Goal: Task Accomplishment & Management: Manage account settings

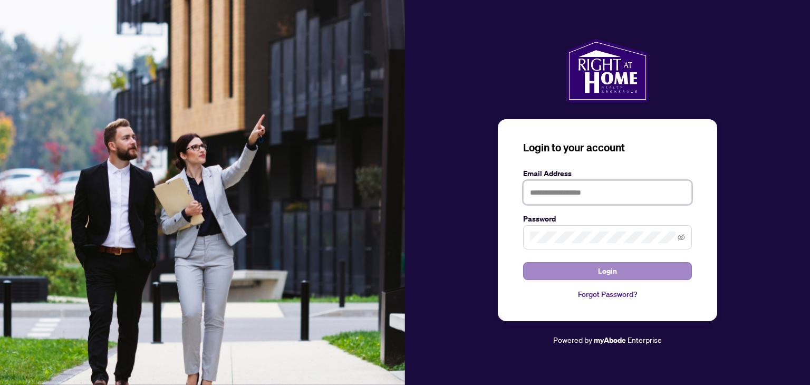
type input "**********"
click at [611, 272] on span "Login" at bounding box center [607, 270] width 19 height 17
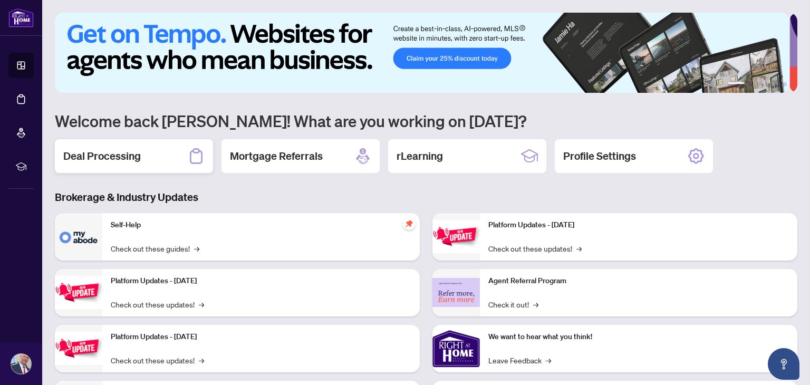
click at [102, 157] on h2 "Deal Processing" at bounding box center [101, 156] width 77 height 15
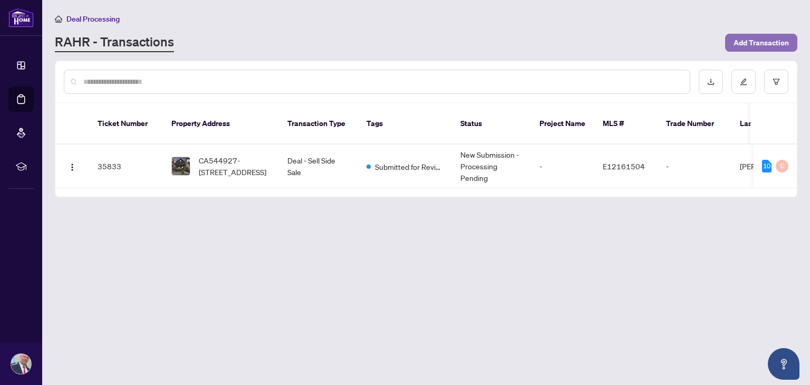
click at [750, 41] on span "Add Transaction" at bounding box center [760, 42] width 55 height 17
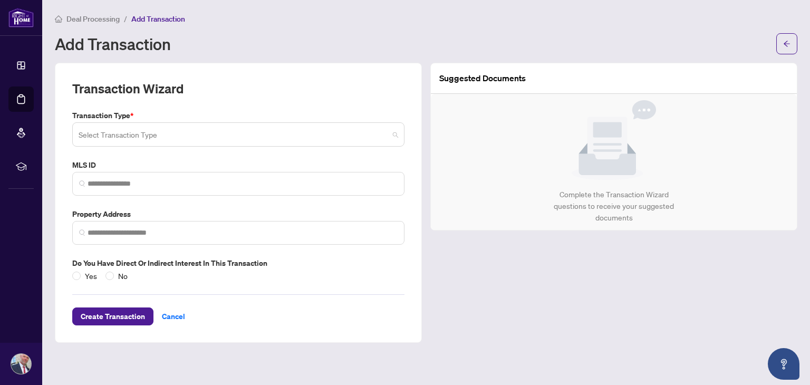
click at [394, 135] on span at bounding box center [238, 134] width 319 height 20
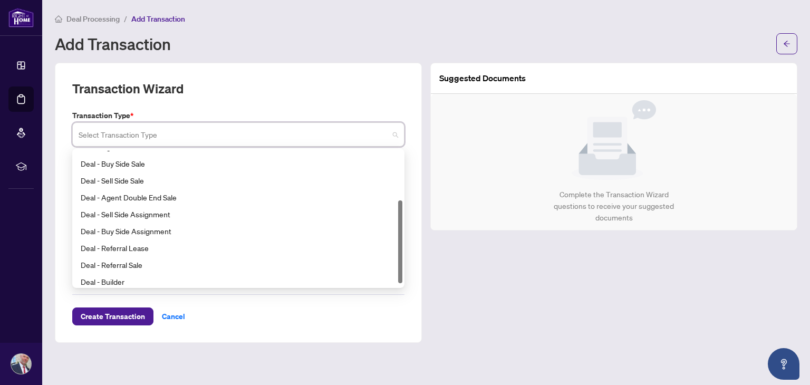
scroll to position [80, 0]
drag, startPoint x: 398, startPoint y: 209, endPoint x: 397, endPoint y: 258, distance: 49.0
click at [397, 258] on div "Deal - Agent Double End Lease Deal - Buy Side Sale Deal - Sell Side Sale Deal -…" at bounding box center [238, 218] width 328 height 135
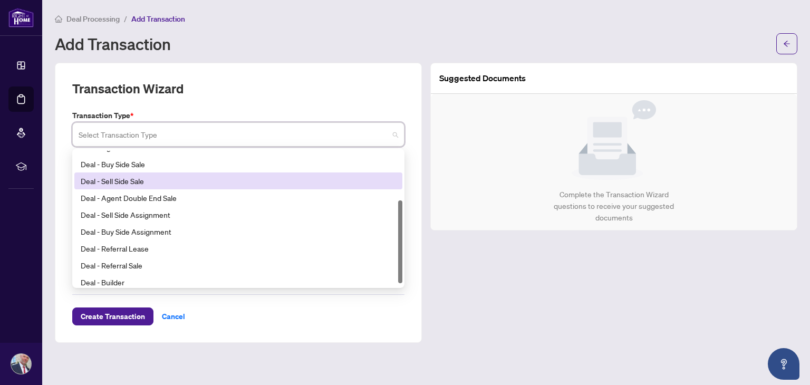
click at [145, 182] on div "Deal - Sell Side Sale" at bounding box center [238, 181] width 315 height 12
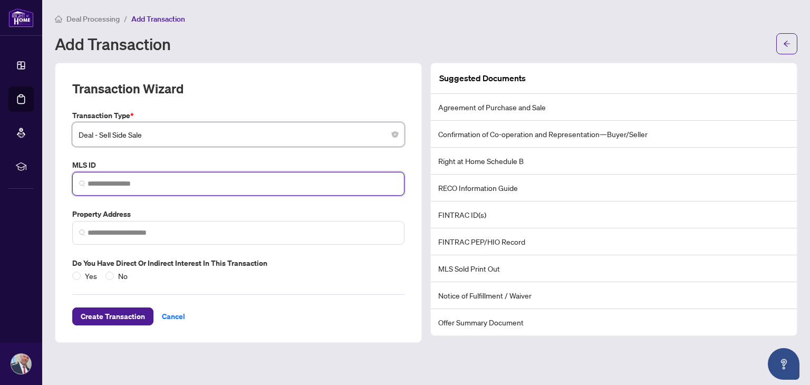
click at [148, 186] on input "search" at bounding box center [242, 183] width 310 height 11
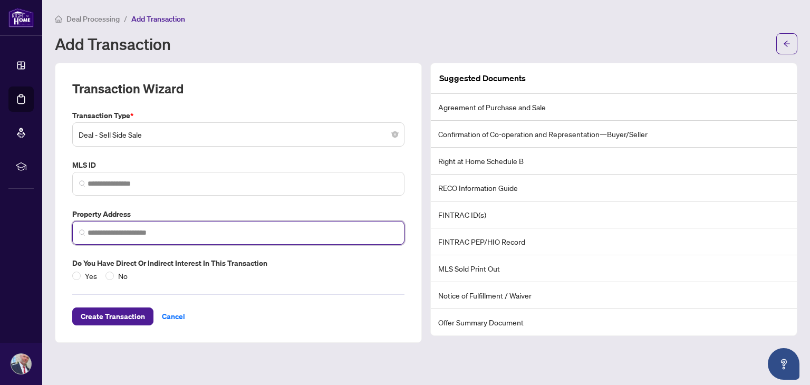
click at [142, 234] on input "search" at bounding box center [242, 232] width 310 height 11
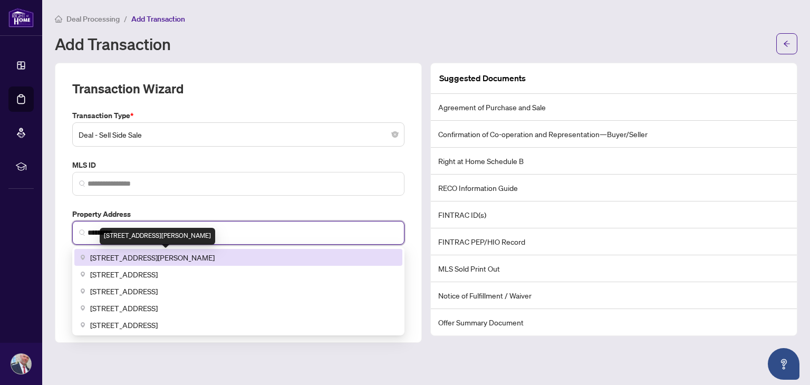
click at [153, 258] on span "[STREET_ADDRESS][PERSON_NAME]" at bounding box center [152, 257] width 124 height 12
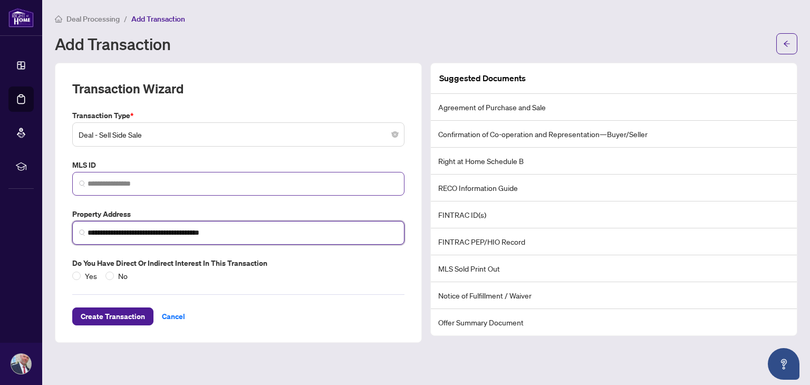
type input "**********"
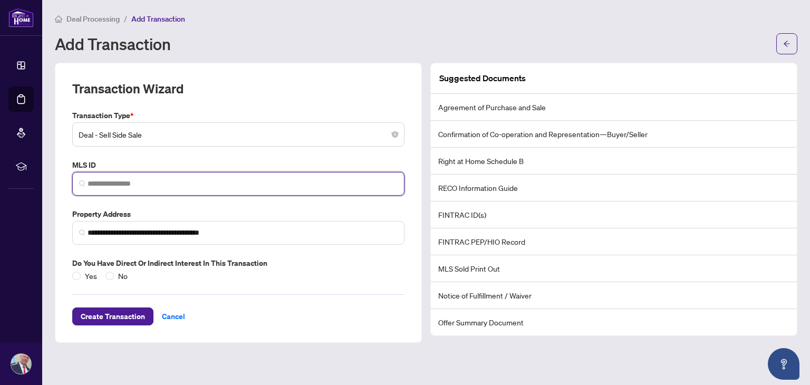
click at [148, 181] on input "search" at bounding box center [242, 183] width 310 height 11
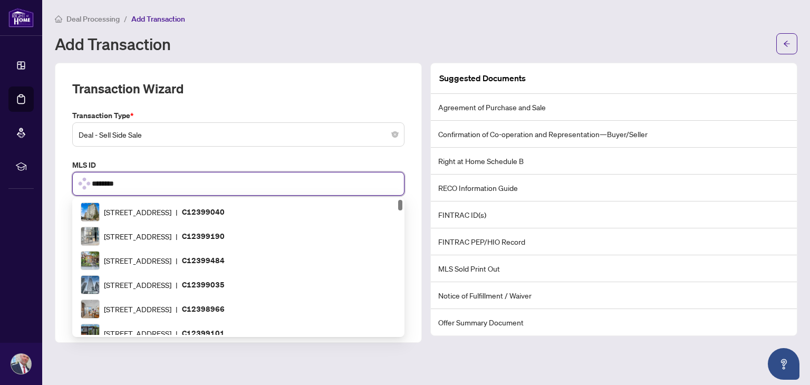
type input "*********"
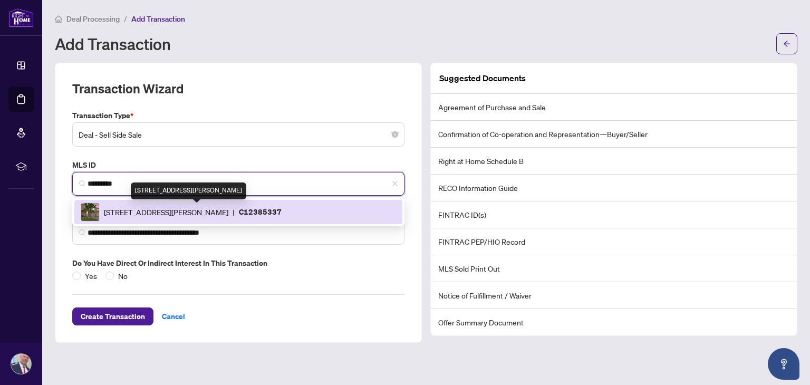
click at [210, 209] on span "[STREET_ADDRESS][PERSON_NAME]" at bounding box center [166, 212] width 124 height 12
type input "**********"
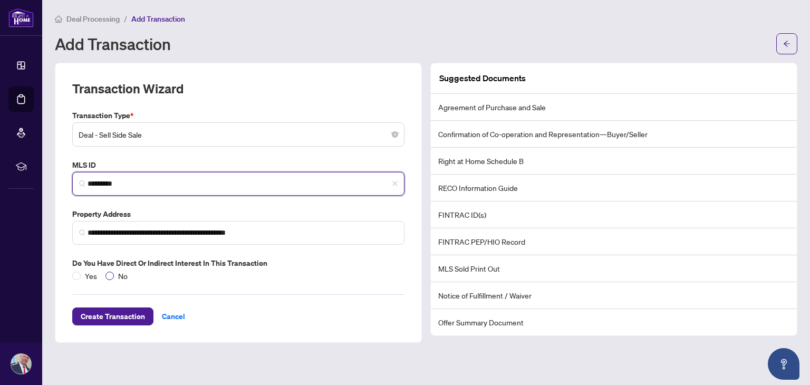
type input "*********"
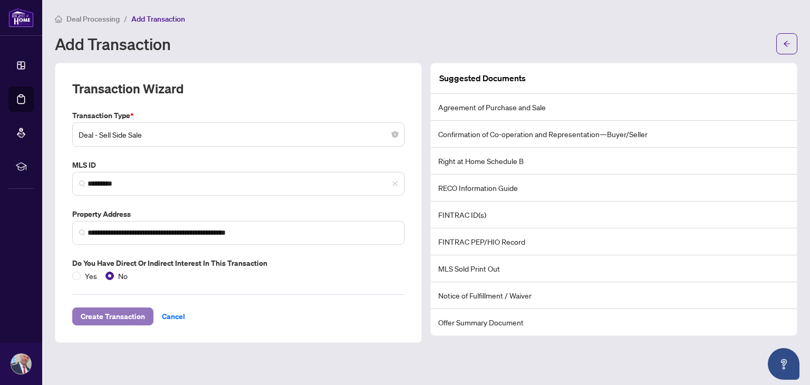
click at [103, 316] on span "Create Transaction" at bounding box center [113, 316] width 64 height 17
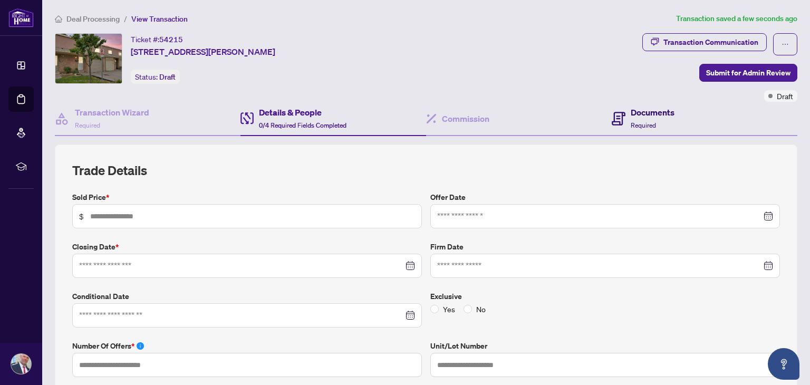
click at [638, 113] on h4 "Documents" at bounding box center [652, 112] width 44 height 13
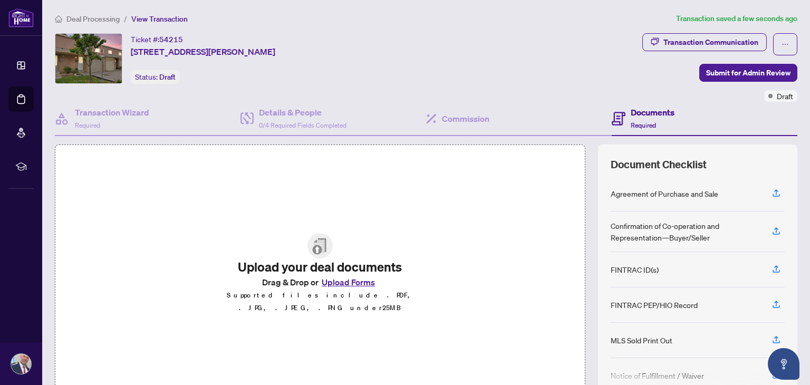
scroll to position [56, 0]
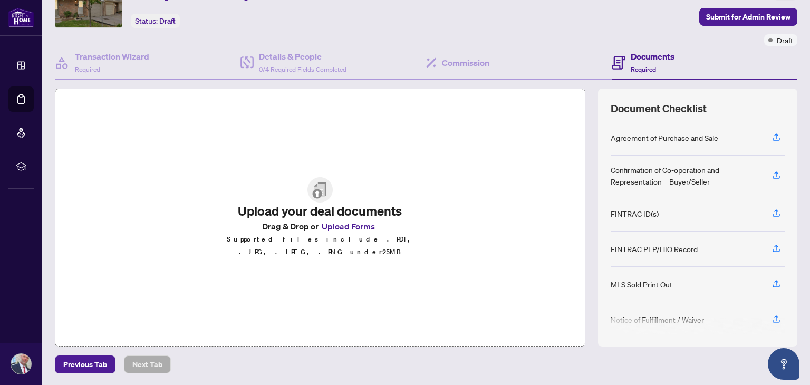
click at [344, 231] on button "Upload Forms" at bounding box center [348, 226] width 60 height 14
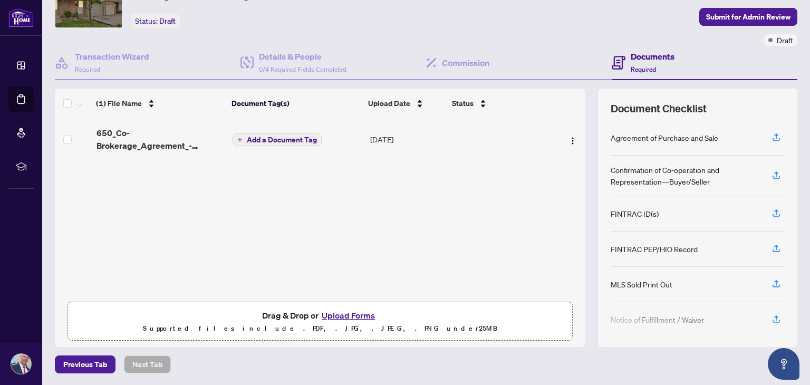
click at [276, 138] on span "Add a Document Tag" at bounding box center [282, 139] width 70 height 7
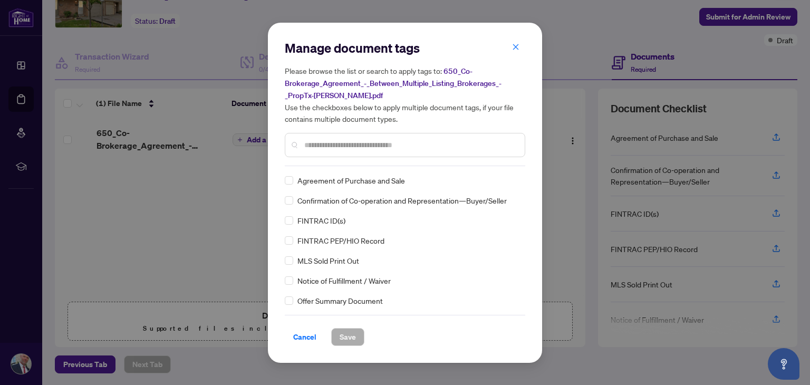
click at [354, 141] on input "text" at bounding box center [410, 145] width 212 height 12
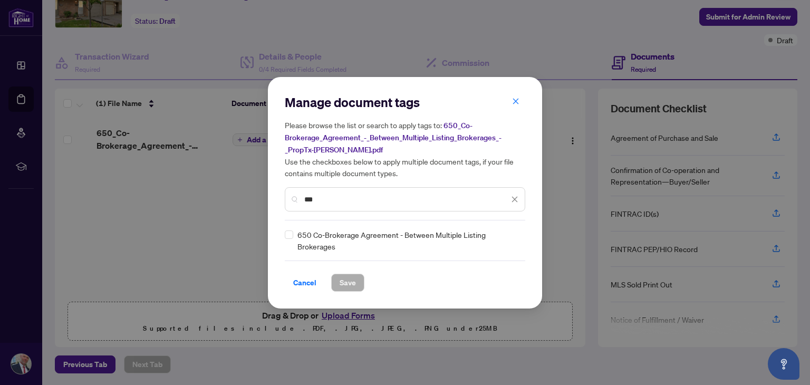
type input "***"
click at [346, 281] on span "Save" at bounding box center [347, 282] width 16 height 17
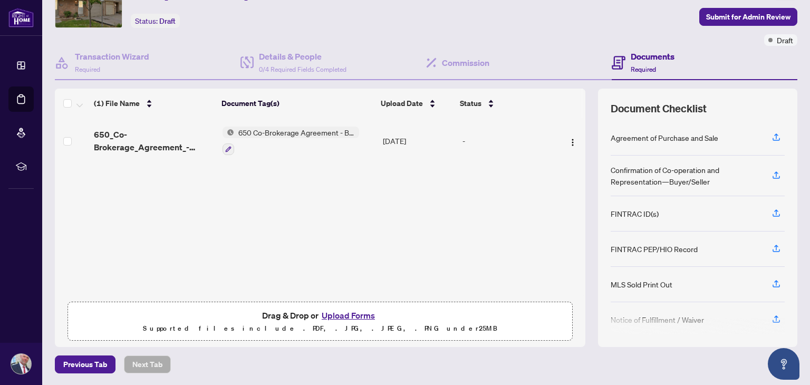
click at [344, 313] on button "Upload Forms" at bounding box center [348, 315] width 60 height 14
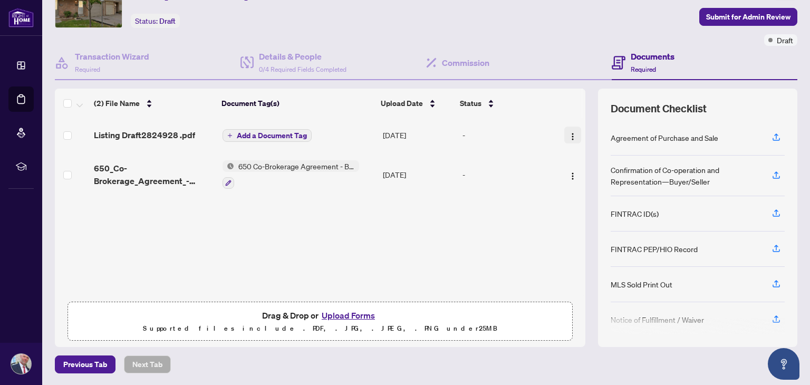
click at [568, 133] on img "button" at bounding box center [572, 136] width 8 height 8
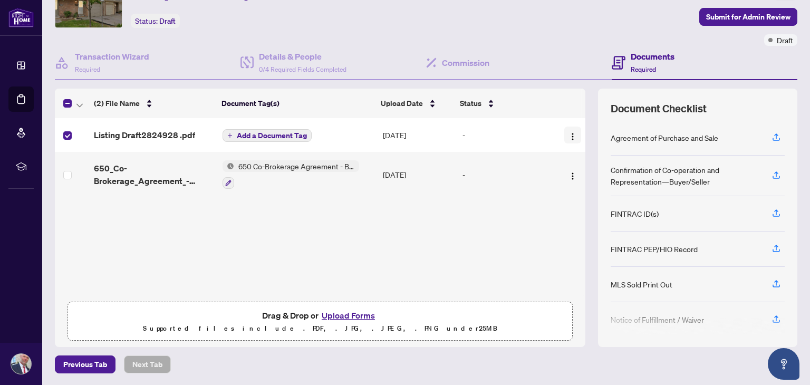
click at [568, 135] on img "button" at bounding box center [572, 136] width 8 height 8
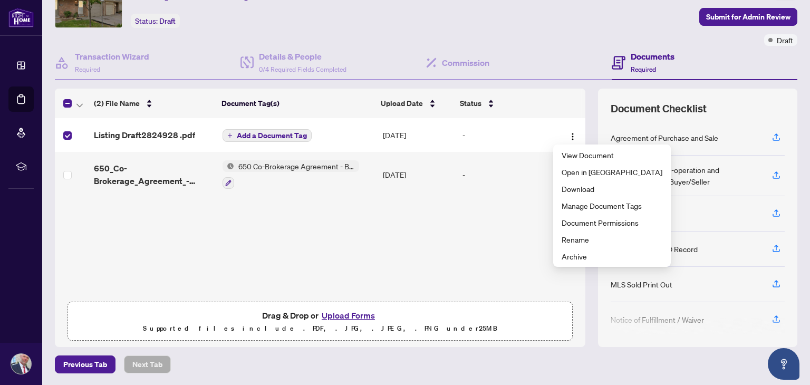
click at [330, 258] on div "Listing Draft2824928 .pdf Add a Document Tag [DATE] - 650_Co-Brokerage_Agreemen…" at bounding box center [320, 207] width 530 height 178
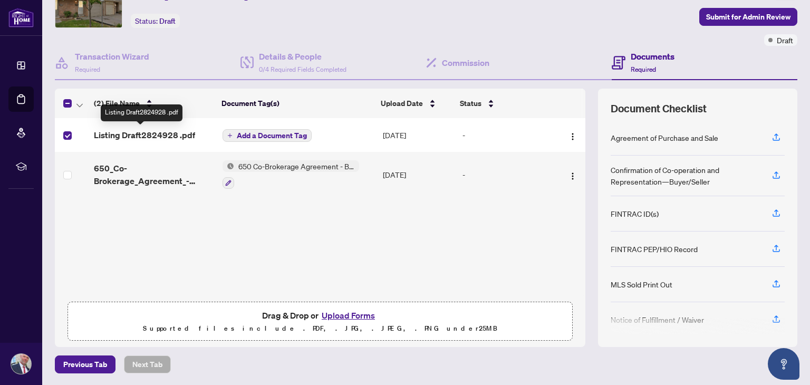
drag, startPoint x: 109, startPoint y: 134, endPoint x: 97, endPoint y: 133, distance: 12.1
click at [97, 133] on span "Listing Draft2824928 .pdf" at bounding box center [144, 135] width 101 height 13
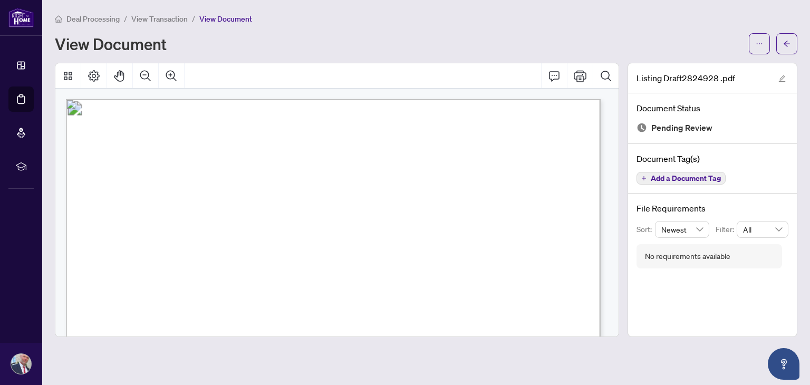
click at [157, 20] on span "View Transaction" at bounding box center [159, 18] width 56 height 9
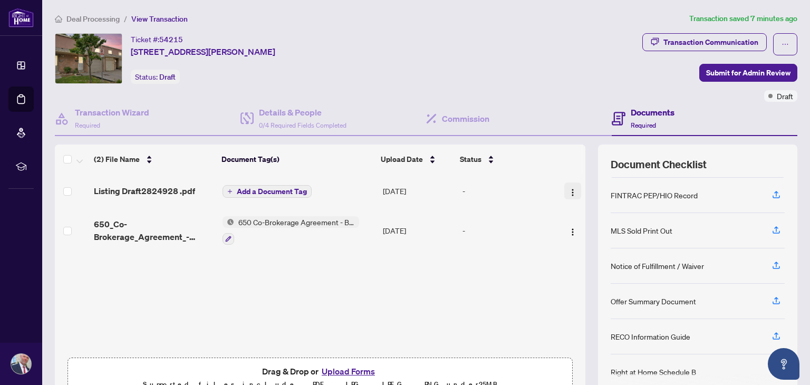
click at [568, 190] on img "button" at bounding box center [572, 192] width 8 height 8
click at [276, 115] on h4 "Details & People" at bounding box center [302, 112] width 87 height 13
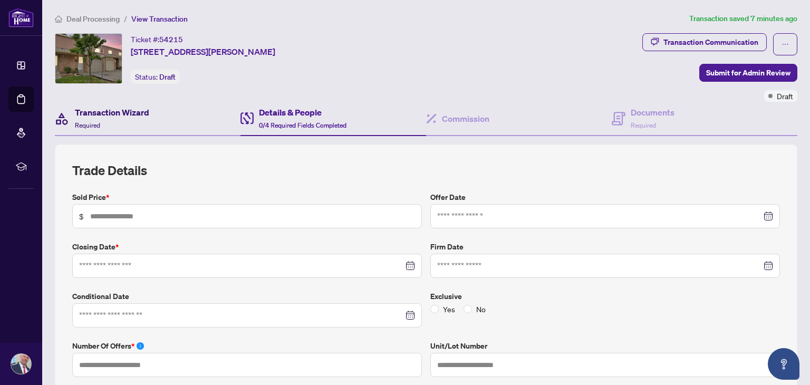
click at [91, 114] on h4 "Transaction Wizard" at bounding box center [112, 112] width 74 height 13
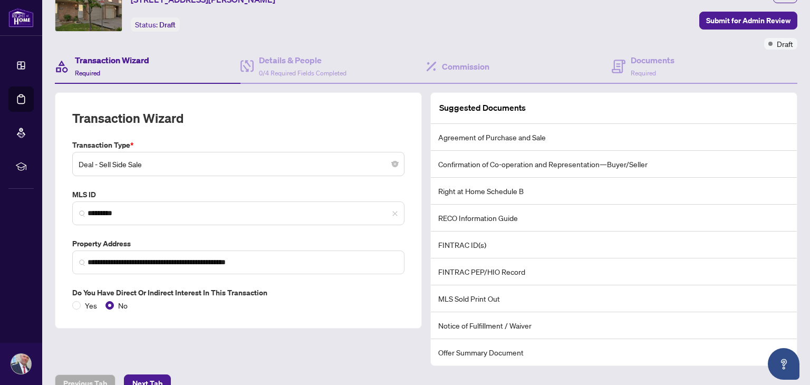
scroll to position [70, 0]
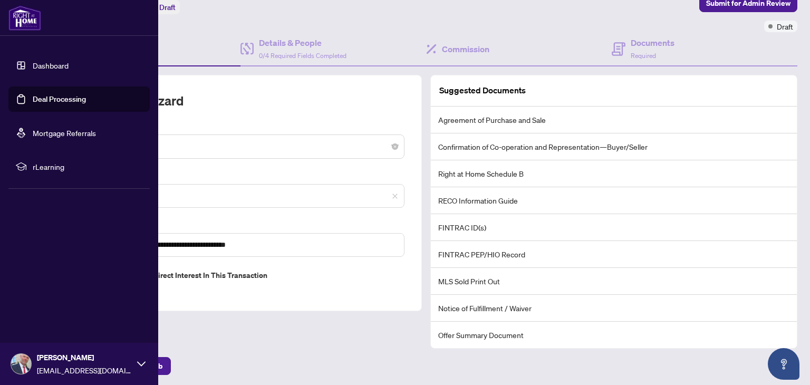
click at [33, 67] on link "Dashboard" at bounding box center [51, 65] width 36 height 9
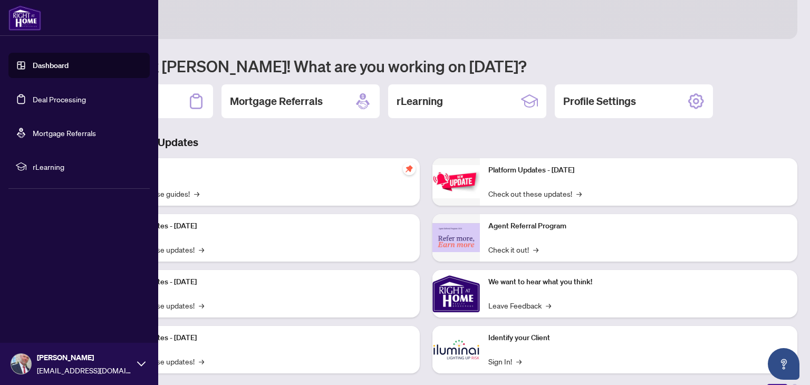
scroll to position [70, 0]
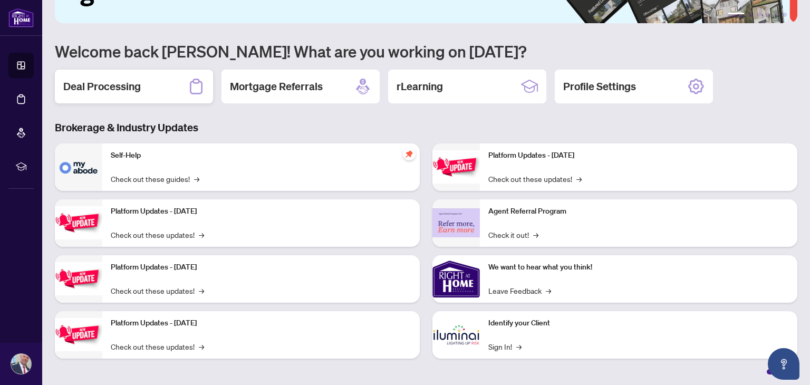
click at [121, 84] on h2 "Deal Processing" at bounding box center [101, 86] width 77 height 15
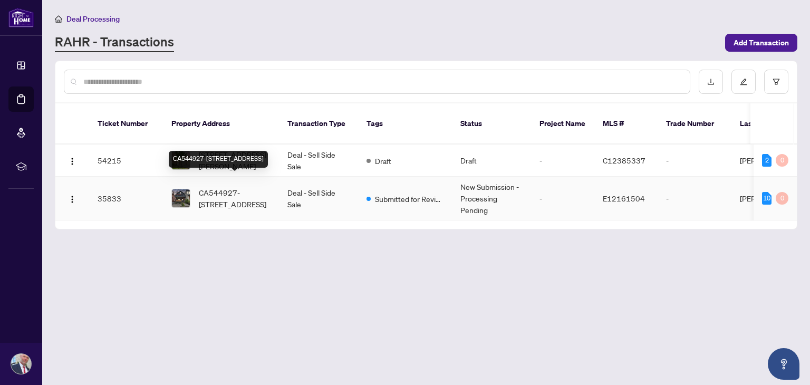
click at [233, 188] on span "CA544927-[STREET_ADDRESS]" at bounding box center [235, 198] width 72 height 23
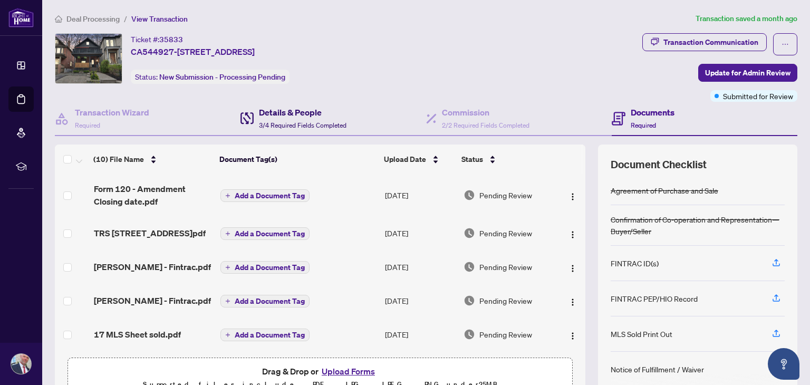
click at [287, 113] on h4 "Details & People" at bounding box center [302, 112] width 87 height 13
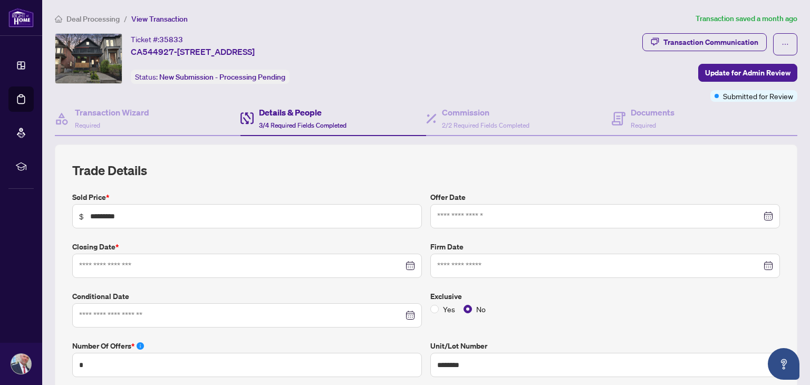
type input "**********"
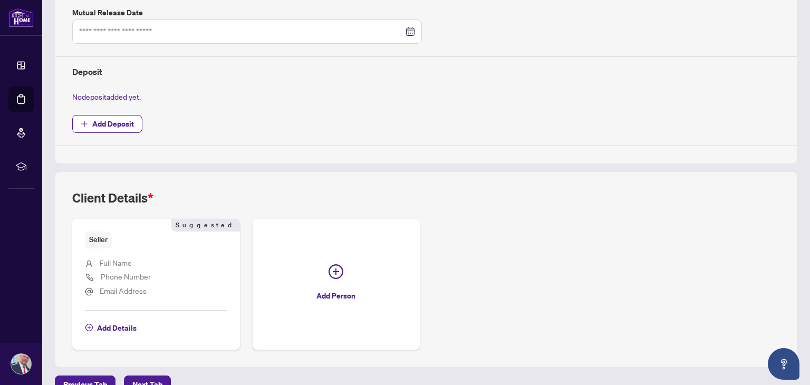
scroll to position [401, 0]
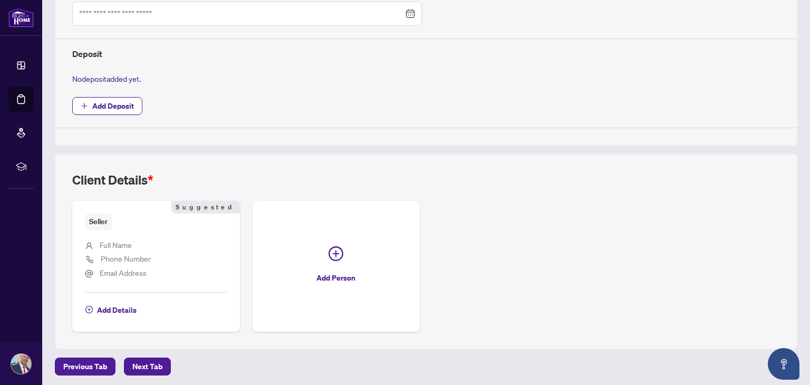
click at [119, 241] on span "Full Name" at bounding box center [116, 244] width 32 height 9
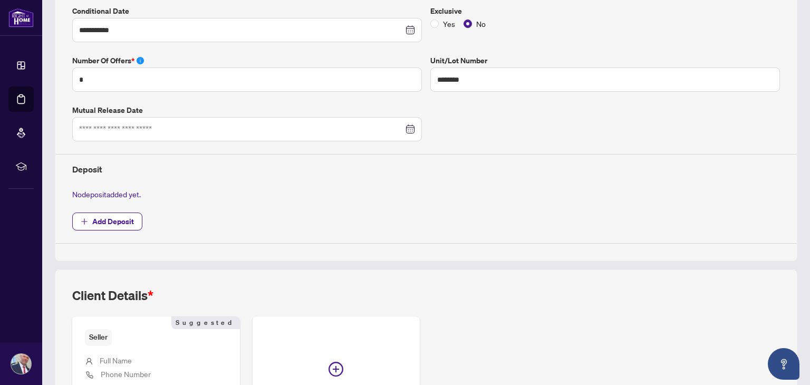
scroll to position [225, 0]
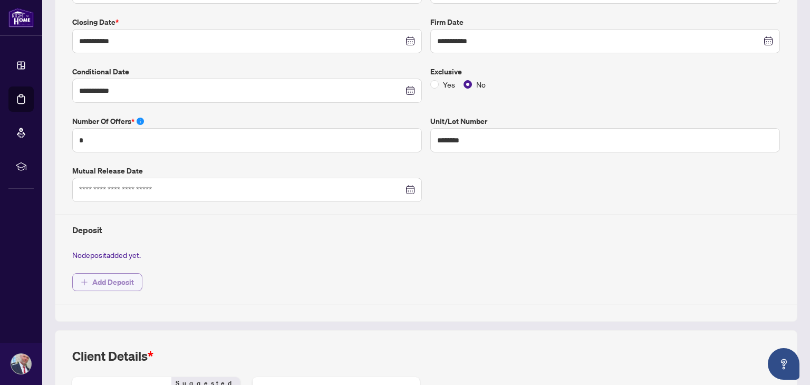
click at [103, 277] on span "Add Deposit" at bounding box center [113, 282] width 42 height 17
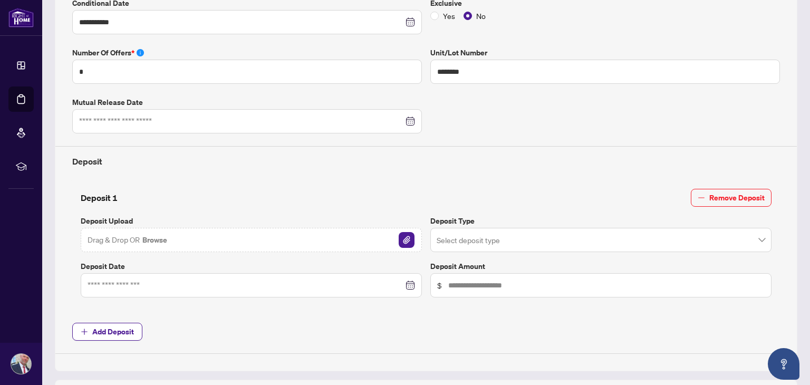
scroll to position [313, 0]
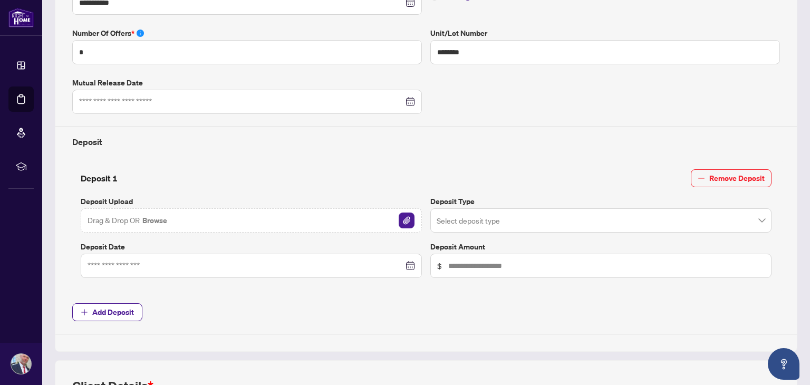
click at [755, 217] on span at bounding box center [600, 220] width 328 height 20
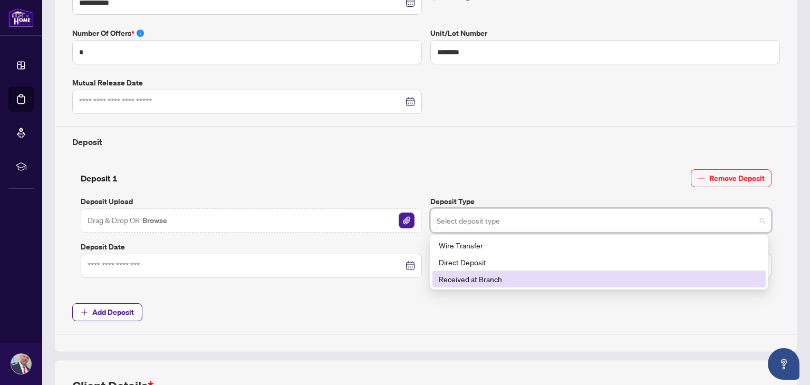
click at [485, 277] on div "Received at Branch" at bounding box center [599, 279] width 320 height 12
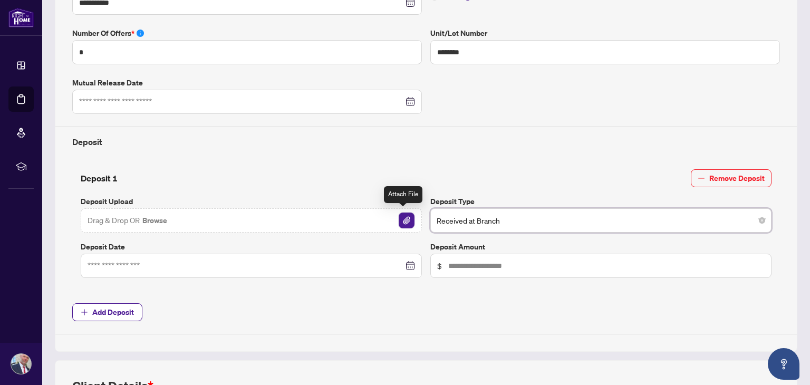
click at [403, 218] on img "button" at bounding box center [406, 220] width 16 height 16
click at [406, 261] on div at bounding box center [250, 266] width 327 height 12
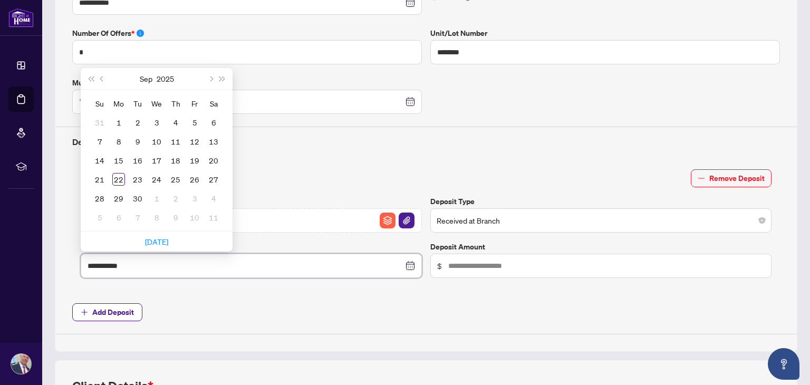
type input "**********"
click at [90, 76] on span "Last year (Control + left)" at bounding box center [90, 78] width 5 height 5
click at [223, 76] on span "Next year (Control + right)" at bounding box center [222, 78] width 5 height 5
click at [104, 76] on span "Previous month (PageUp)" at bounding box center [102, 78] width 5 height 5
type input "**********"
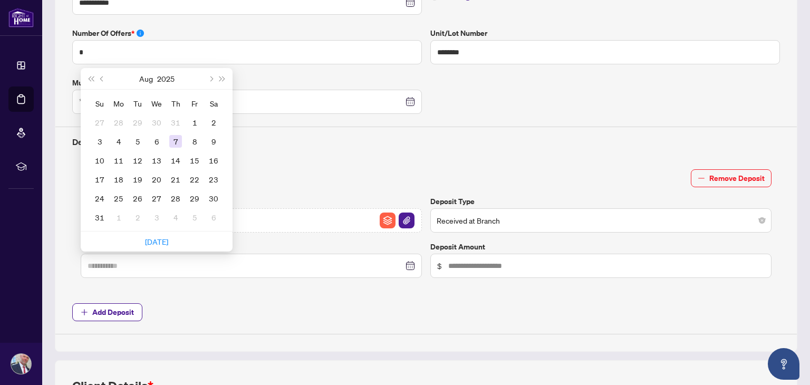
click at [174, 140] on div "7" at bounding box center [175, 141] width 13 height 13
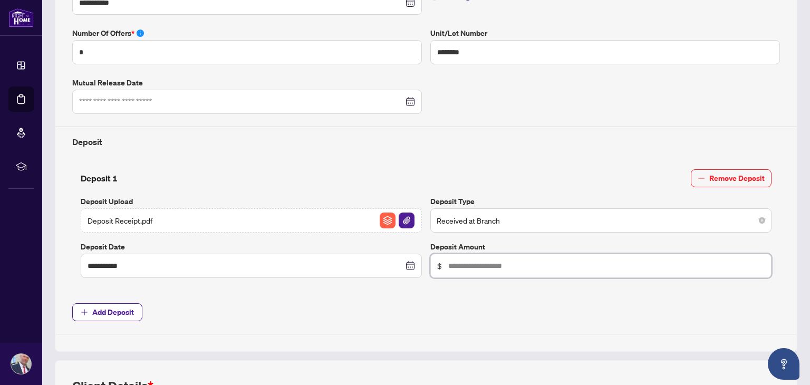
click at [544, 265] on input "text" at bounding box center [606, 266] width 316 height 12
type input "******"
click at [375, 296] on div "**********" at bounding box center [426, 106] width 716 height 455
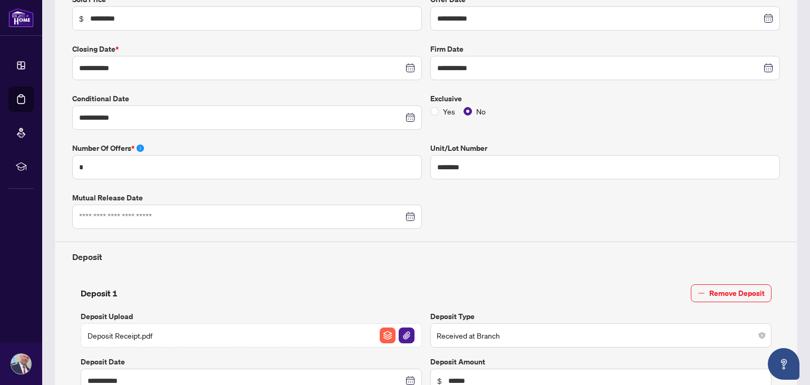
scroll to position [0, 0]
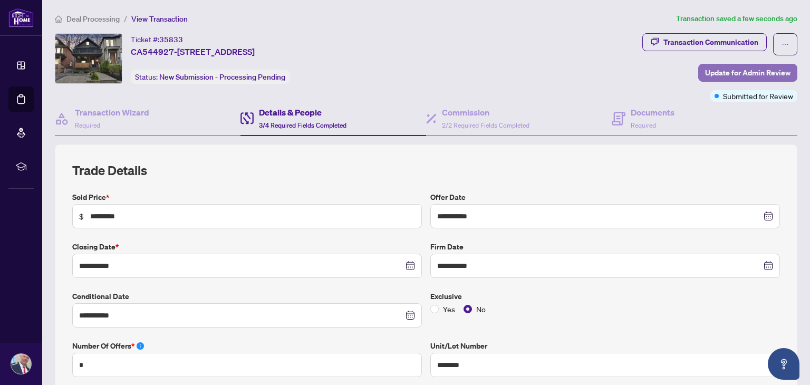
click at [713, 68] on span "Update for Admin Review" at bounding box center [747, 72] width 85 height 17
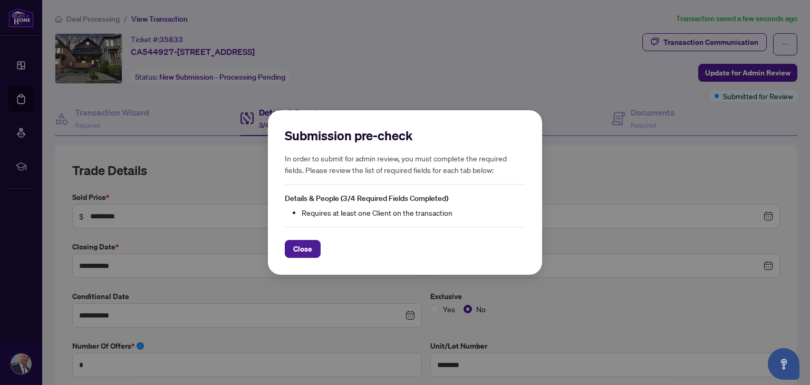
click at [301, 252] on span "Close" at bounding box center [302, 248] width 19 height 17
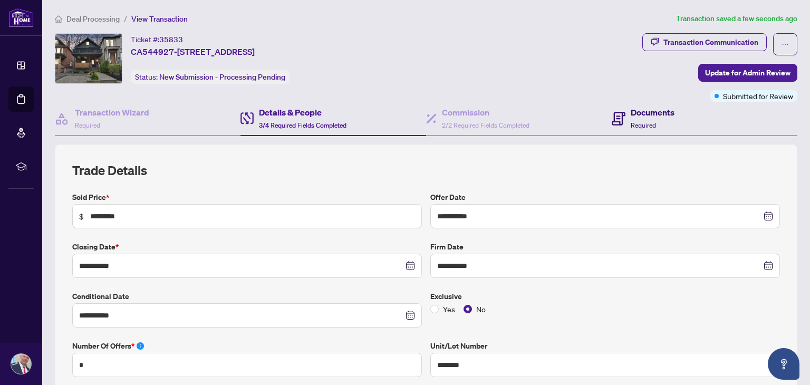
click at [639, 123] on span "Required" at bounding box center [642, 125] width 25 height 8
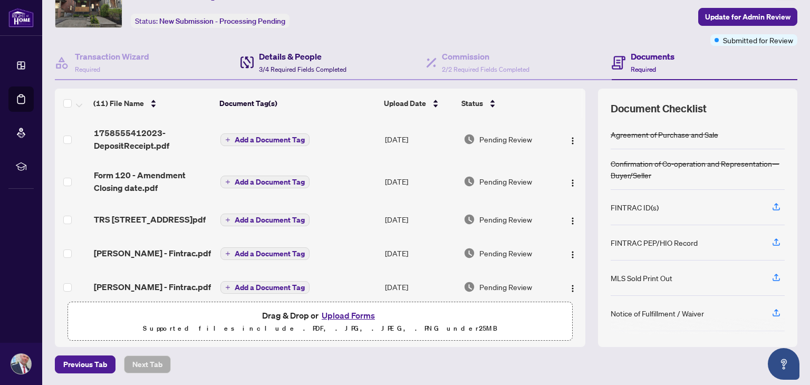
click at [293, 55] on h4 "Details & People" at bounding box center [302, 56] width 87 height 13
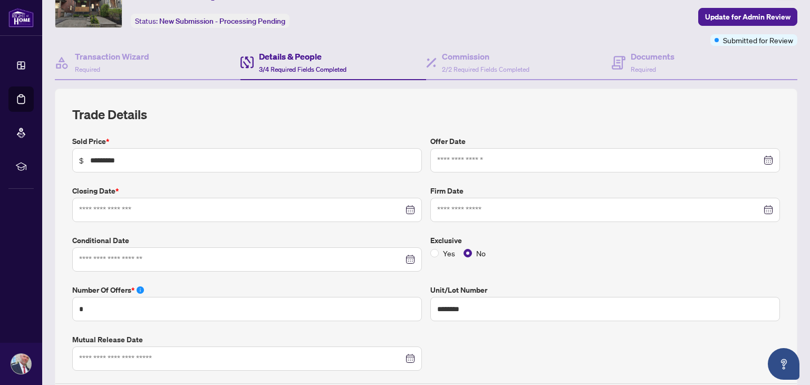
type input "**********"
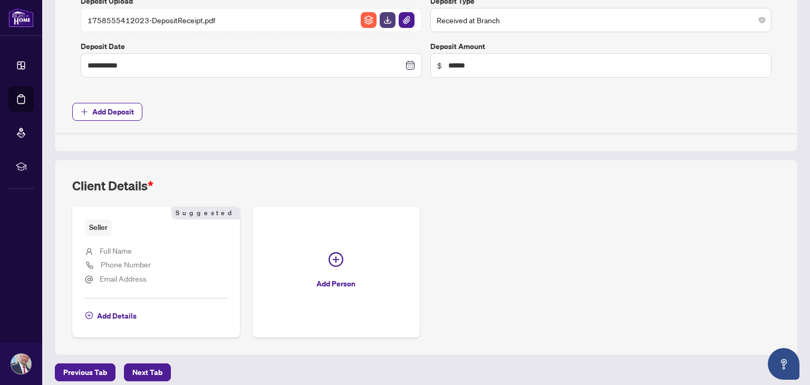
scroll to position [518, 0]
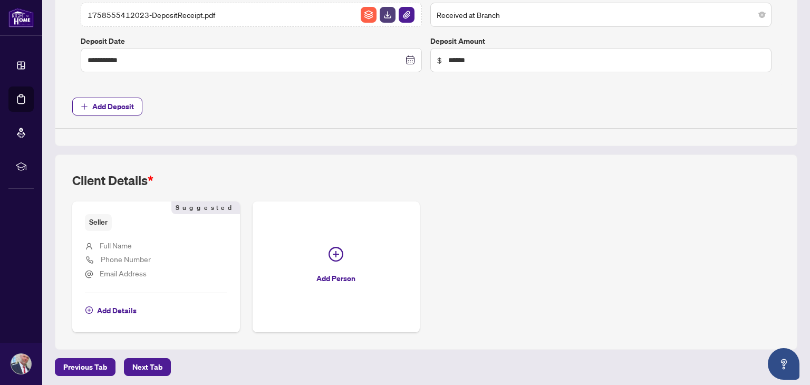
click at [112, 241] on span "Full Name" at bounding box center [116, 244] width 32 height 9
click at [100, 306] on span "Add Details" at bounding box center [117, 310] width 40 height 17
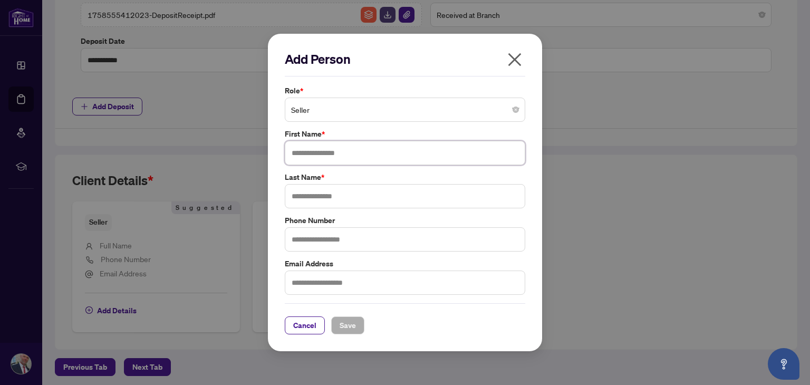
click at [376, 155] on input "text" at bounding box center [405, 153] width 240 height 24
type input "*****"
type input "*******"
click at [342, 325] on span "Save" at bounding box center [347, 325] width 16 height 17
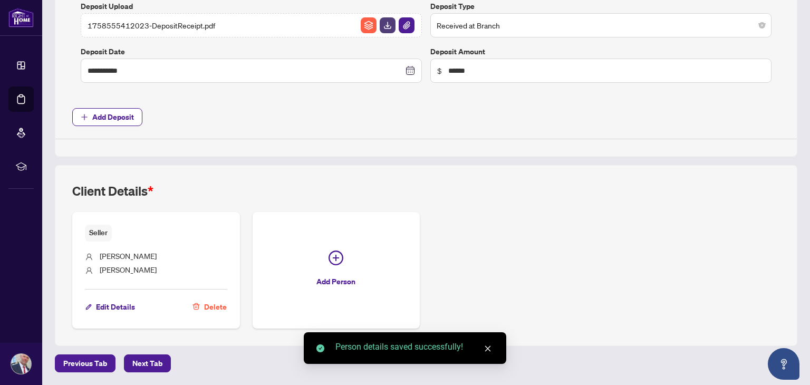
scroll to position [504, 0]
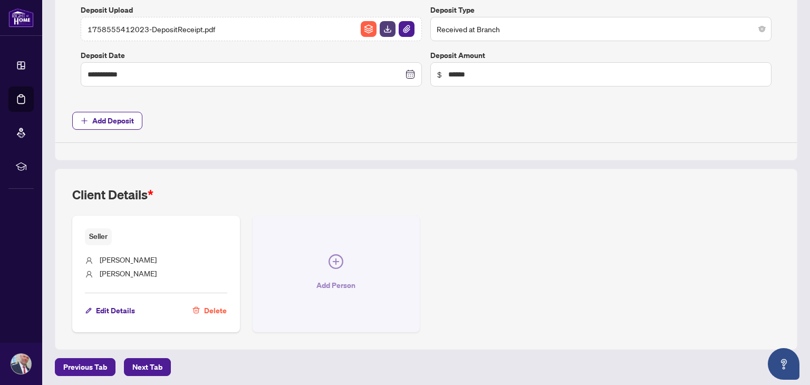
click at [333, 260] on icon "plus-circle" at bounding box center [336, 261] width 6 height 6
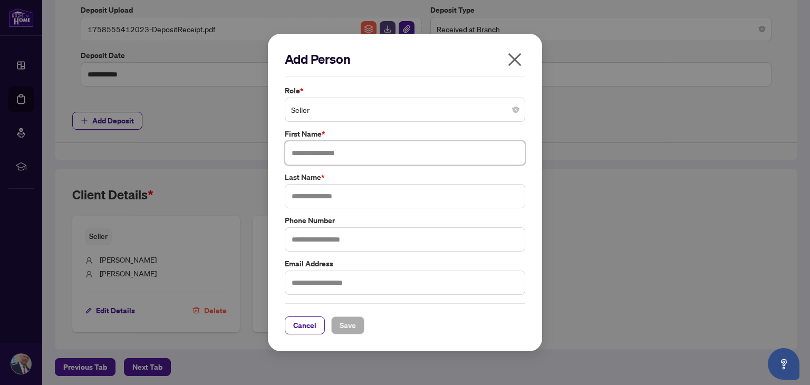
click at [363, 154] on input "text" at bounding box center [405, 153] width 240 height 24
type input "*******"
click at [364, 194] on input "text" at bounding box center [405, 196] width 240 height 24
type input "********"
click at [344, 325] on span "Save" at bounding box center [347, 325] width 16 height 17
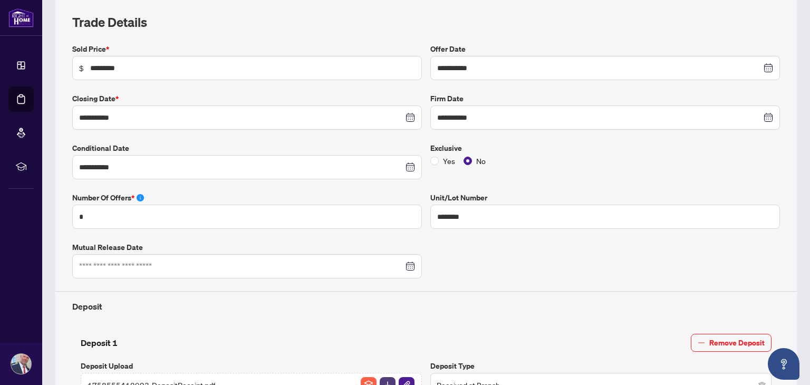
scroll to position [0, 0]
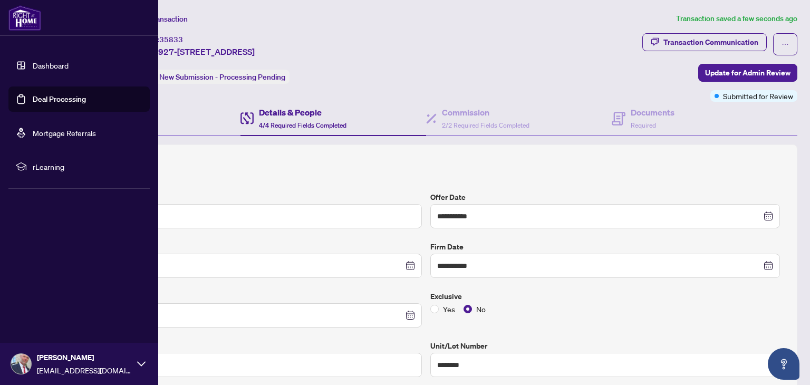
click at [33, 63] on link "Dashboard" at bounding box center [51, 65] width 36 height 9
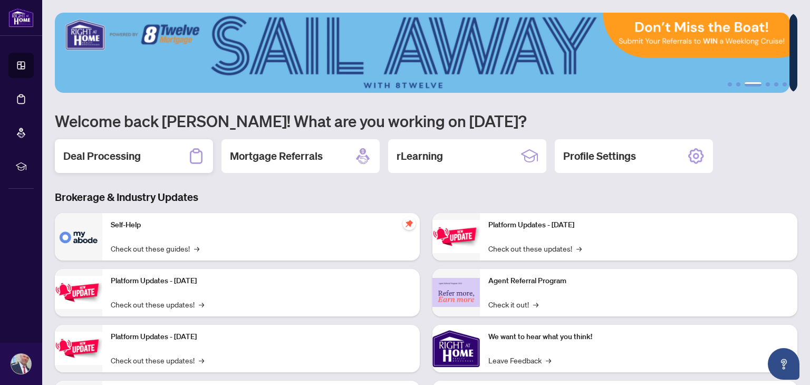
click at [101, 157] on h2 "Deal Processing" at bounding box center [101, 156] width 77 height 15
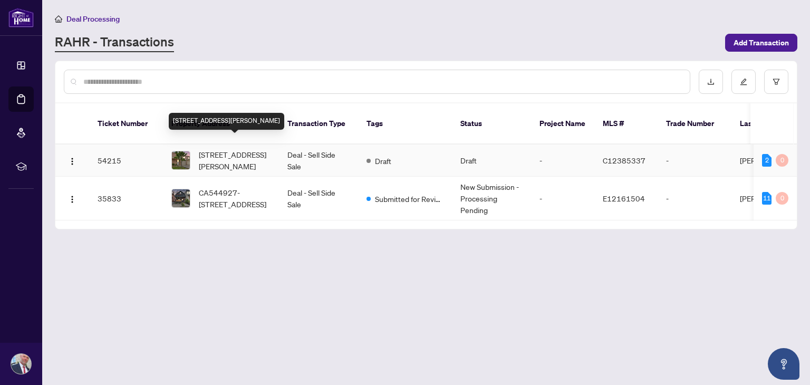
click at [238, 149] on span "[STREET_ADDRESS][PERSON_NAME]" at bounding box center [235, 160] width 72 height 23
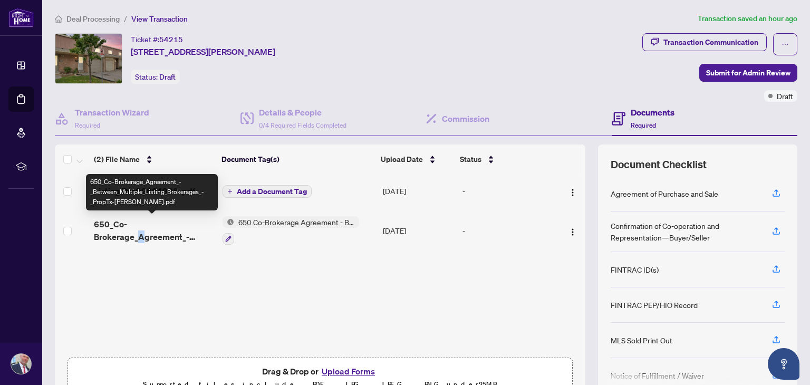
click at [137, 235] on span "650_Co-Brokerage_Agreement_-_Between_Multiple_Listing_Brokerages_-_PropTx-[PERS…" at bounding box center [154, 230] width 120 height 25
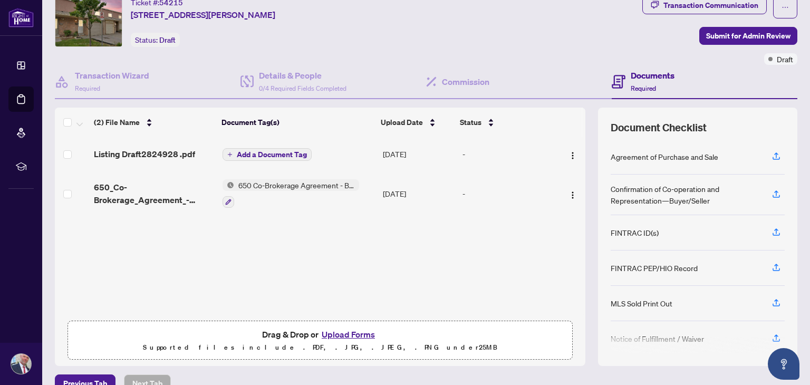
scroll to position [56, 0]
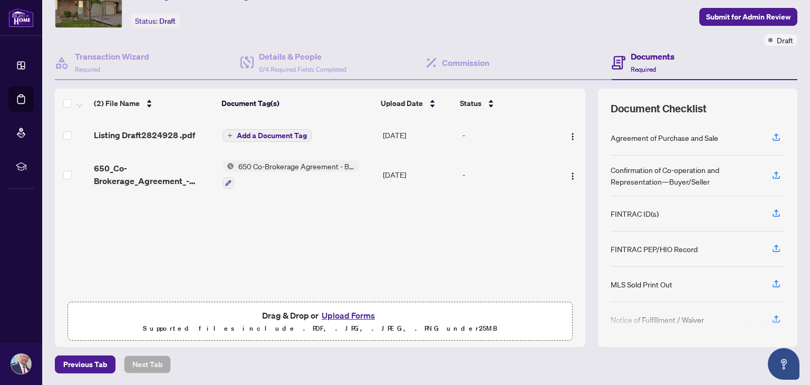
click at [342, 315] on button "Upload Forms" at bounding box center [348, 315] width 60 height 14
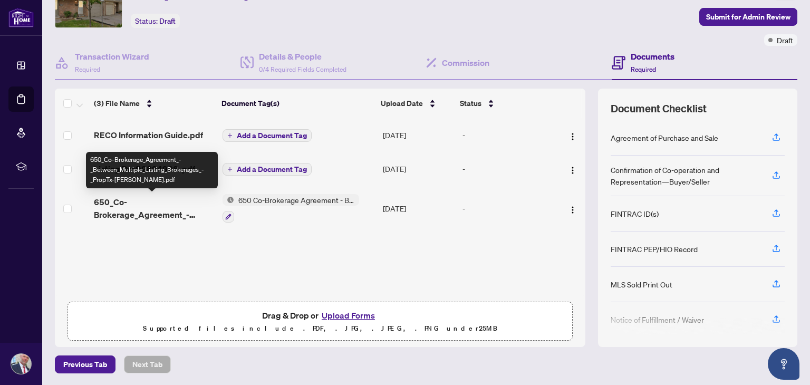
click at [122, 212] on span "650_Co-Brokerage_Agreement_-_Between_Multiple_Listing_Brokerages_-_PropTx-[PERS…" at bounding box center [154, 208] width 120 height 25
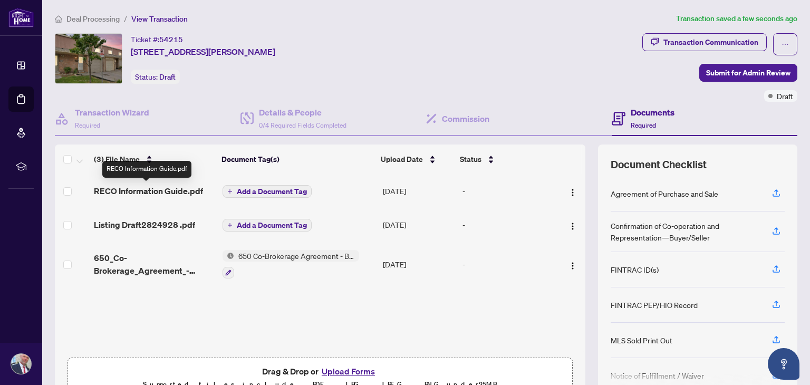
click at [139, 187] on span "RECO Information Guide.pdf" at bounding box center [148, 190] width 109 height 13
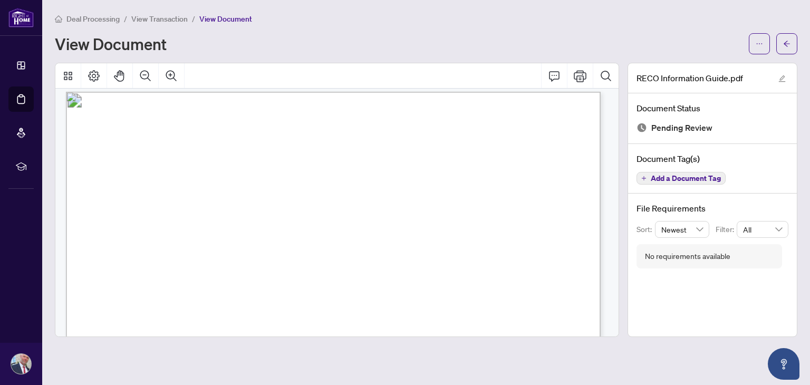
scroll to position [9400, 0]
click at [84, 17] on span "Deal Processing" at bounding box center [92, 18] width 53 height 9
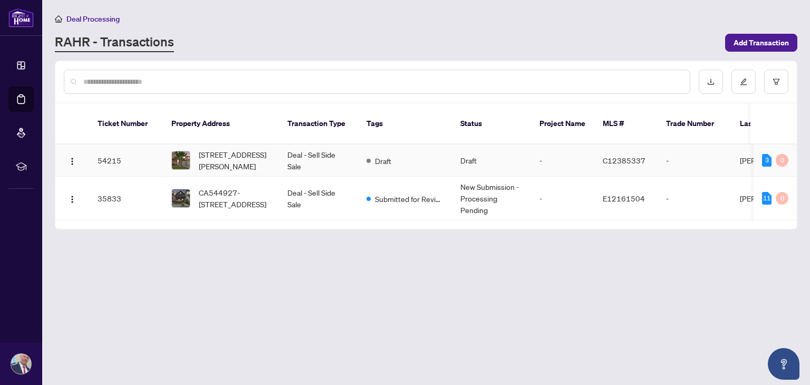
click at [335, 144] on td "Deal - Sell Side Sale" at bounding box center [318, 160] width 79 height 32
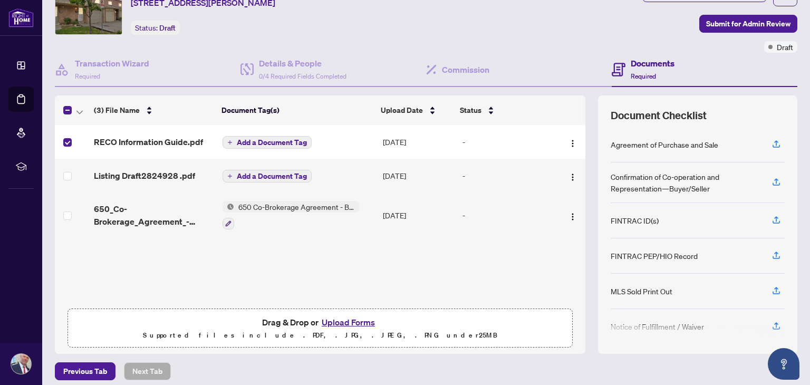
scroll to position [56, 0]
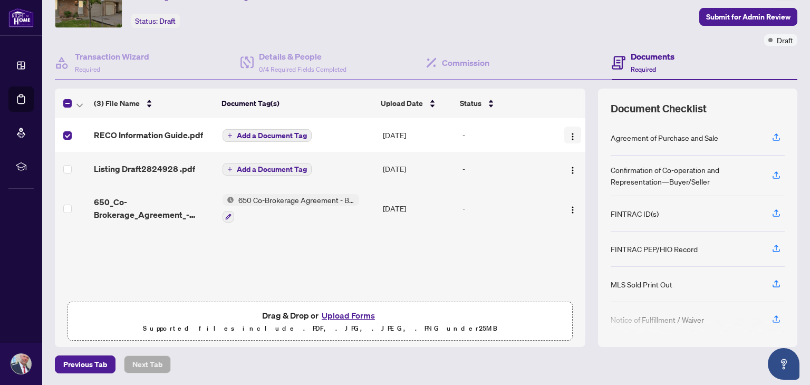
click at [568, 133] on img "button" at bounding box center [572, 136] width 8 height 8
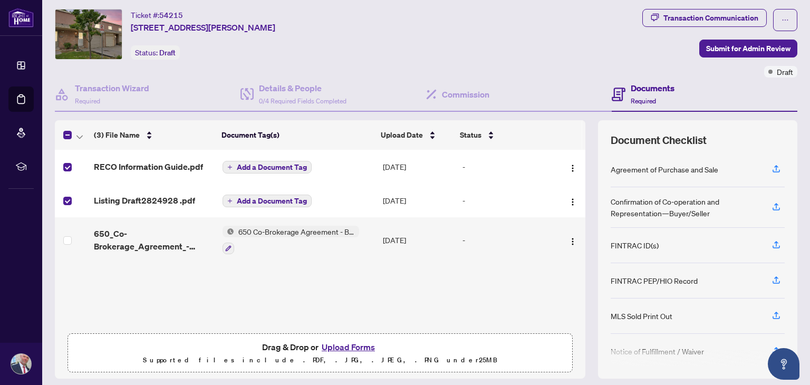
scroll to position [0, 0]
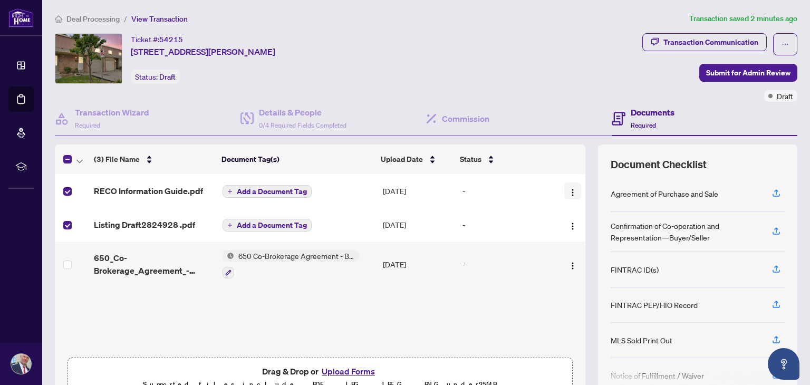
click at [568, 191] on img "button" at bounding box center [572, 192] width 8 height 8
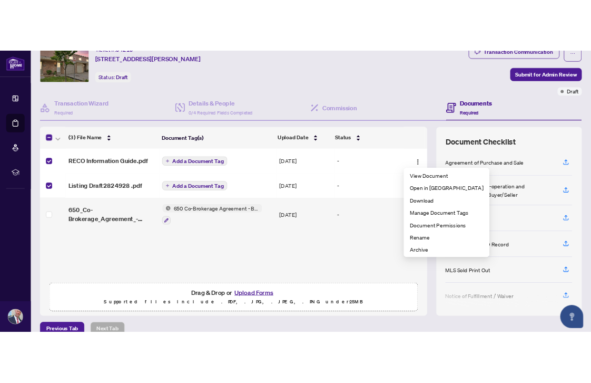
scroll to position [56, 0]
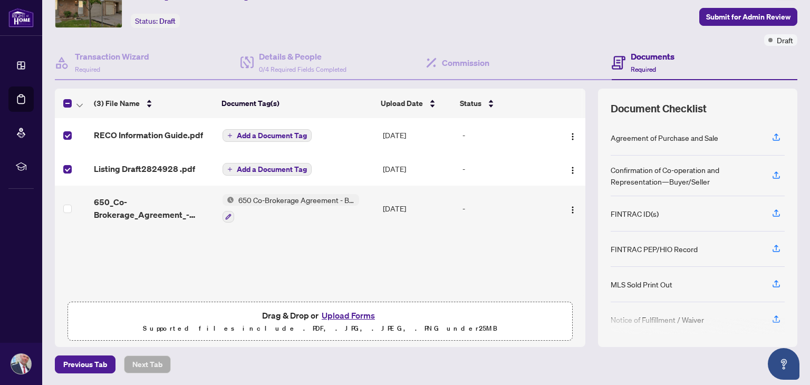
click at [266, 268] on div "RECO Information Guide.pdf Add a Document Tag [DATE] - Listing Draft2824928 .pd…" at bounding box center [320, 207] width 530 height 178
click at [272, 258] on div "RECO Information Guide.pdf Add a Document Tag [DATE] - Listing Draft2824928 .pd…" at bounding box center [320, 207] width 530 height 178
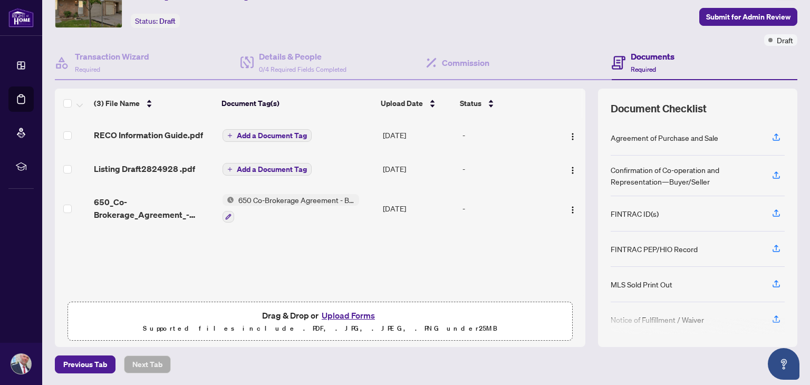
click at [648, 59] on h4 "Documents" at bounding box center [652, 56] width 44 height 13
click at [568, 137] on img "button" at bounding box center [572, 136] width 8 height 8
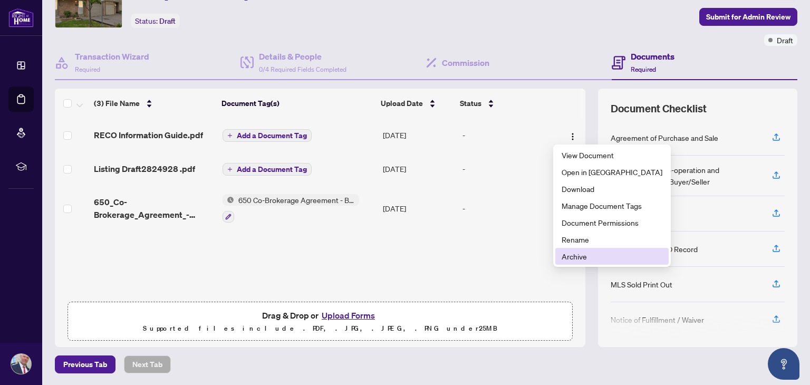
click at [583, 256] on span "Archive" at bounding box center [611, 256] width 101 height 12
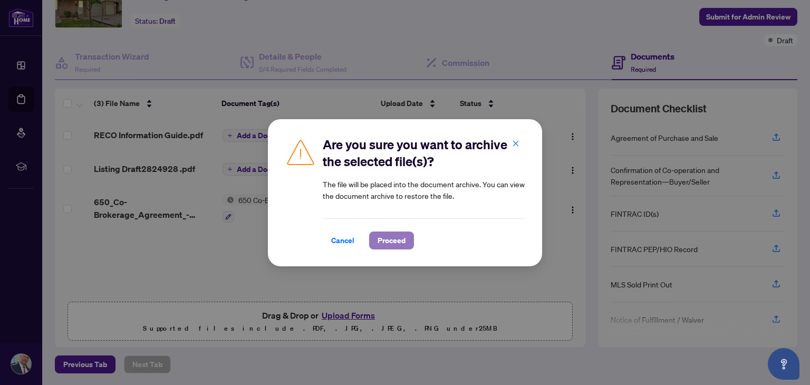
click at [393, 239] on span "Proceed" at bounding box center [391, 240] width 28 height 17
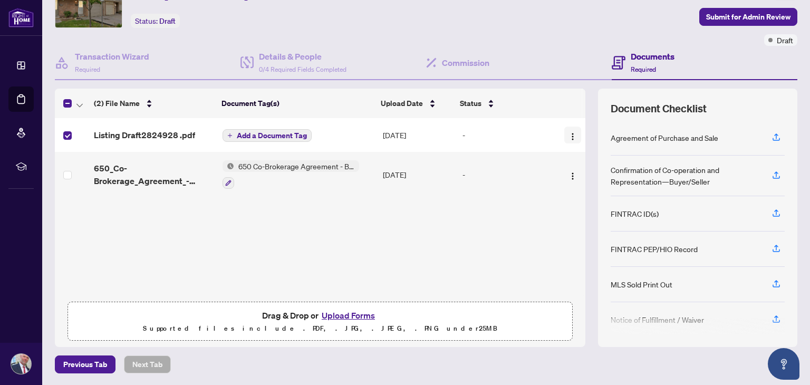
click at [568, 135] on img "button" at bounding box center [572, 136] width 8 height 8
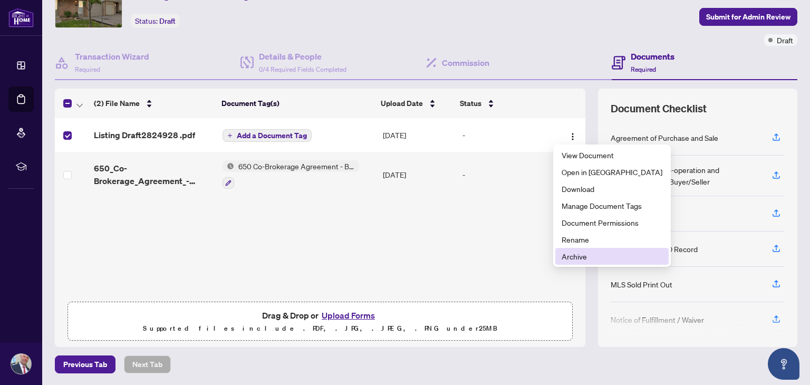
click at [586, 253] on span "Archive" at bounding box center [611, 256] width 101 height 12
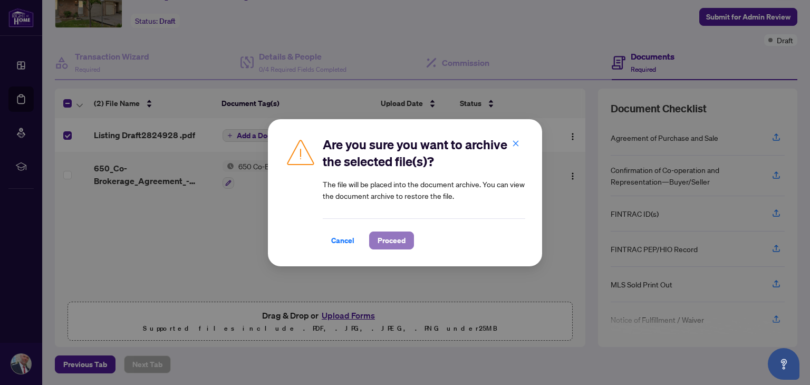
click at [401, 236] on button "Proceed" at bounding box center [391, 240] width 45 height 18
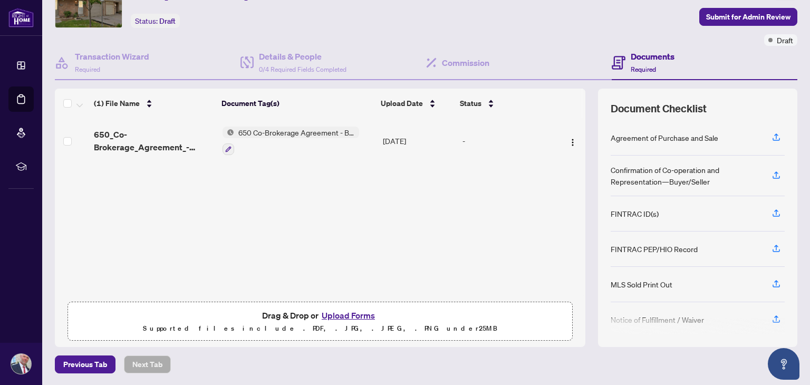
click at [359, 313] on button "Upload Forms" at bounding box center [348, 315] width 60 height 14
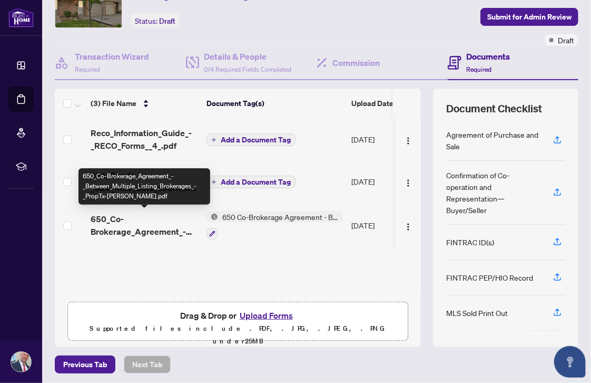
click at [119, 226] on span "650_Co-Brokerage_Agreement_-_Between_Multiple_Listing_Brokerages_-_PropTx-[PERS…" at bounding box center [145, 224] width 108 height 25
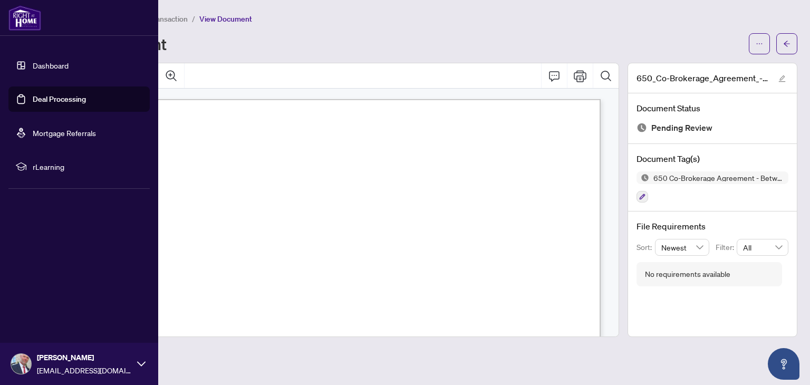
click at [55, 94] on link "Deal Processing" at bounding box center [59, 98] width 53 height 9
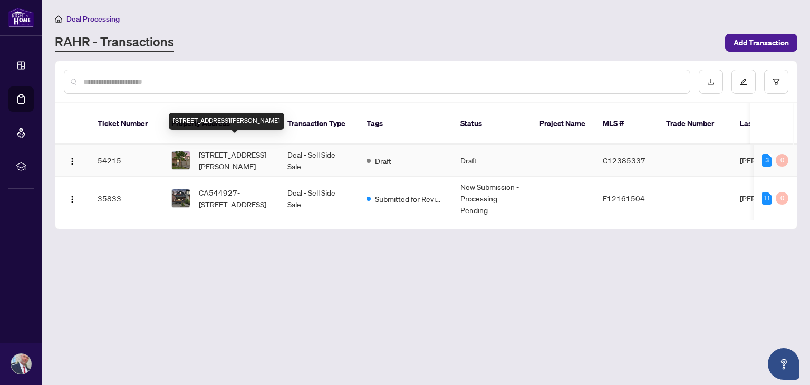
click at [240, 149] on span "[STREET_ADDRESS][PERSON_NAME]" at bounding box center [235, 160] width 72 height 23
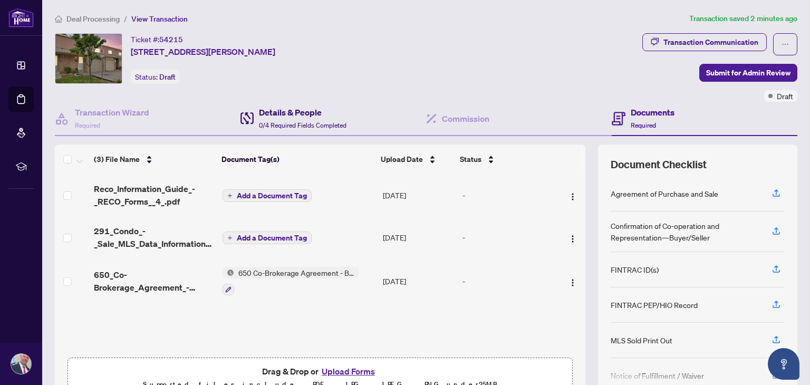
click at [286, 106] on h4 "Details & People" at bounding box center [302, 112] width 87 height 13
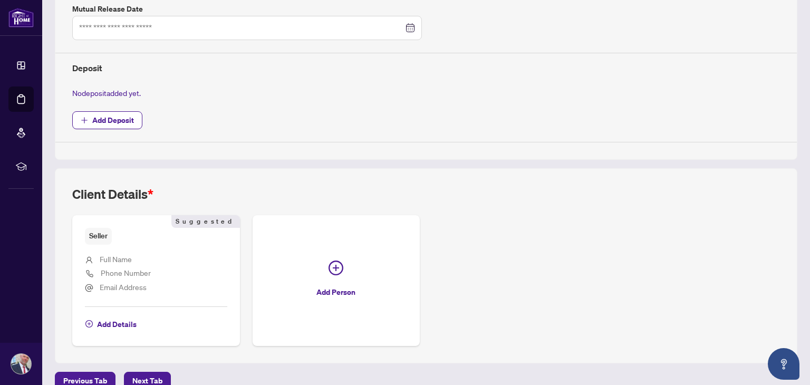
scroll to position [401, 0]
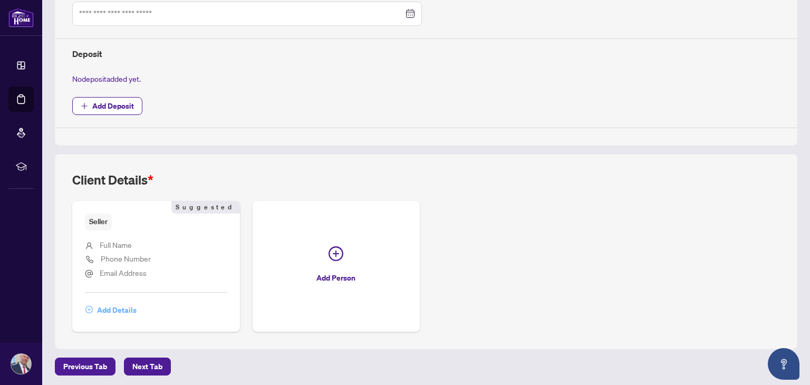
click at [101, 309] on span "Add Details" at bounding box center [117, 309] width 40 height 17
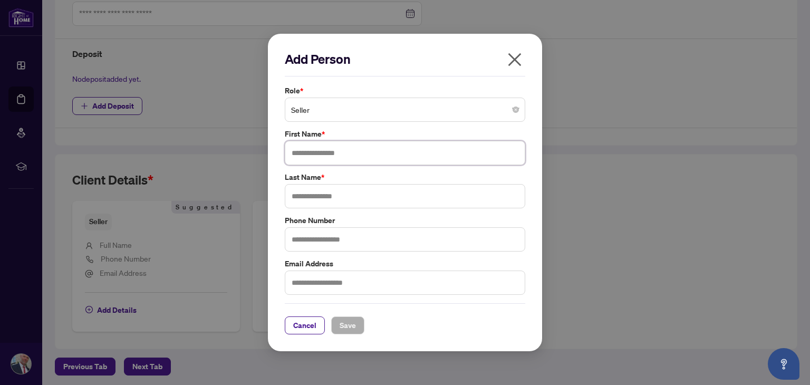
click at [449, 151] on input "text" at bounding box center [405, 153] width 240 height 24
type input "********"
type input "***"
click at [346, 325] on span "Save" at bounding box center [347, 325] width 16 height 17
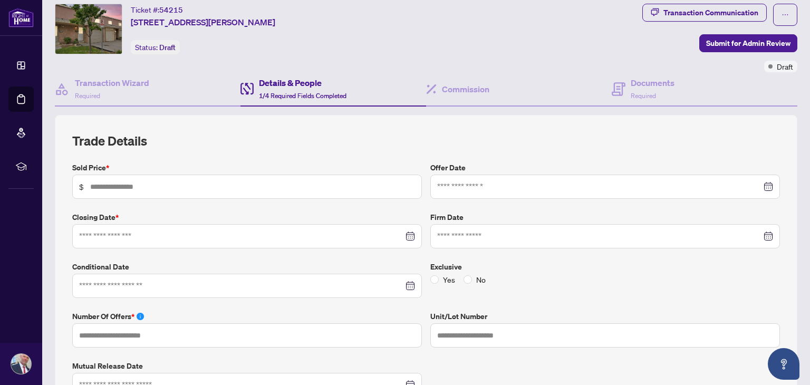
scroll to position [0, 0]
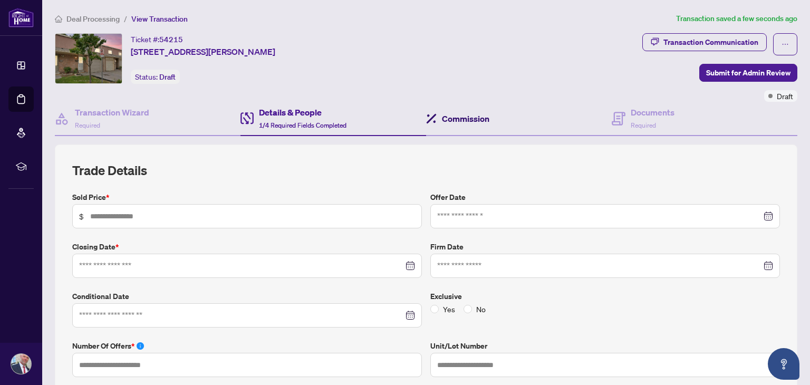
click at [461, 115] on h4 "Commission" at bounding box center [465, 118] width 47 height 13
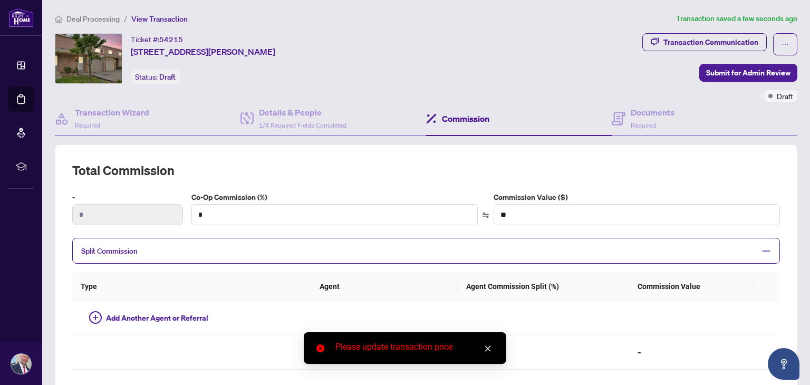
scroll to position [87, 0]
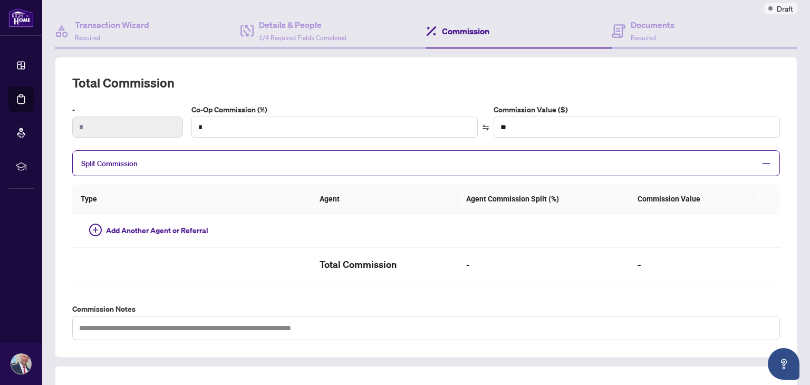
click at [761, 161] on icon "minus" at bounding box center [765, 163] width 9 height 9
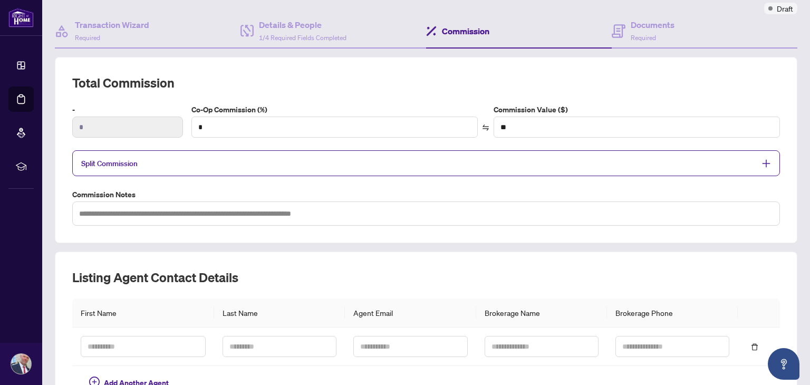
click at [761, 161] on icon "plus" at bounding box center [765, 163] width 9 height 9
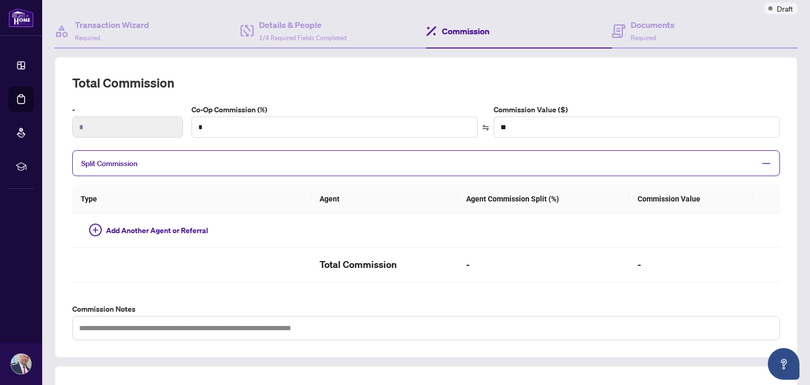
click at [761, 161] on icon "minus" at bounding box center [765, 163] width 9 height 9
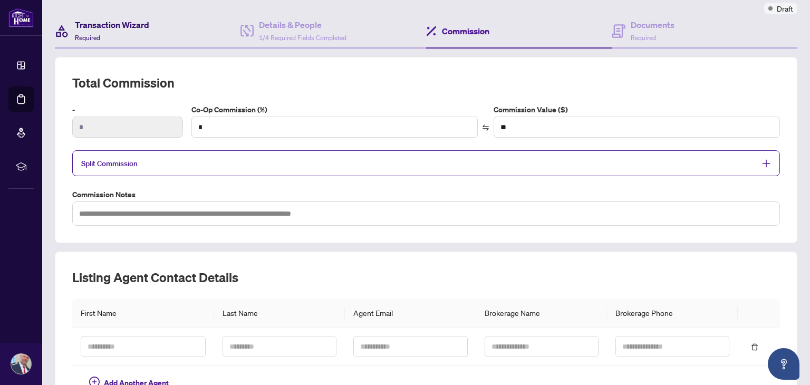
click at [94, 28] on h4 "Transaction Wizard" at bounding box center [112, 24] width 74 height 13
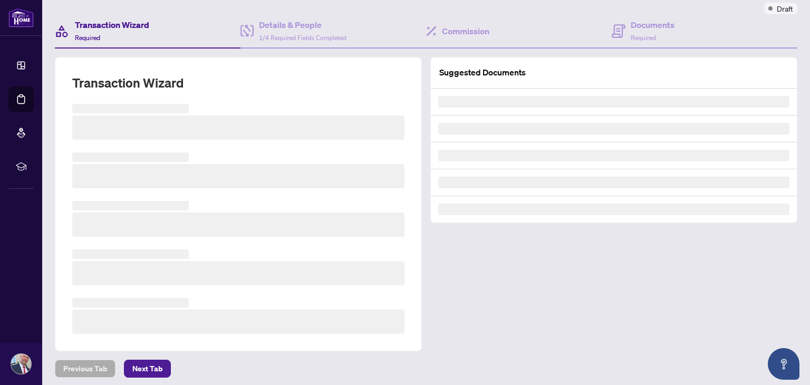
scroll to position [70, 0]
